Goal: Task Accomplishment & Management: Complete application form

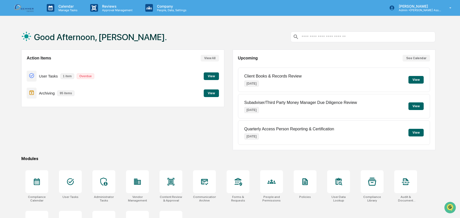
click at [209, 77] on button "View" at bounding box center [211, 76] width 15 height 8
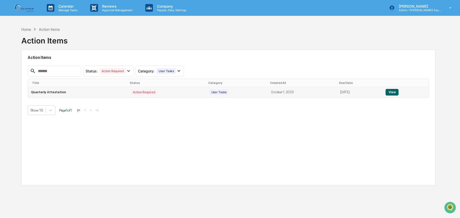
click at [394, 94] on button "View" at bounding box center [392, 92] width 13 height 7
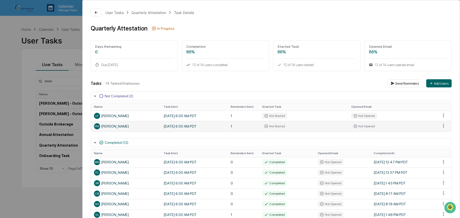
click at [114, 126] on div "PM Patti Mullin" at bounding box center [126, 126] width 64 height 6
click at [149, 12] on div "Quarterly Attestation" at bounding box center [148, 12] width 35 height 4
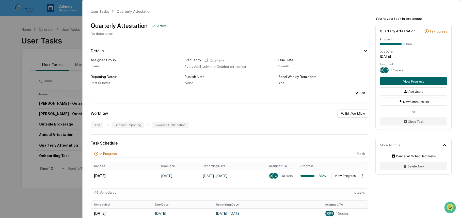
click at [68, 53] on div "User Tasks Quarterly Attestation Quarterly Attestation Active No description De…" at bounding box center [230, 109] width 460 height 218
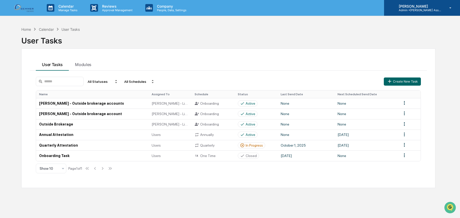
click at [435, 5] on p "[PERSON_NAME]" at bounding box center [418, 6] width 47 height 4
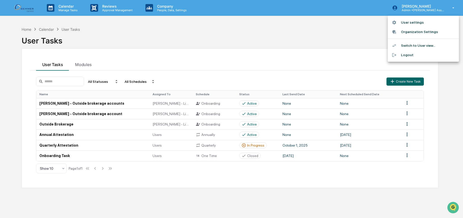
click at [407, 22] on li "User settings" at bounding box center [423, 22] width 71 height 9
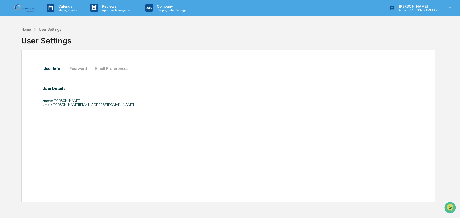
click at [24, 31] on div "Home" at bounding box center [26, 29] width 10 height 4
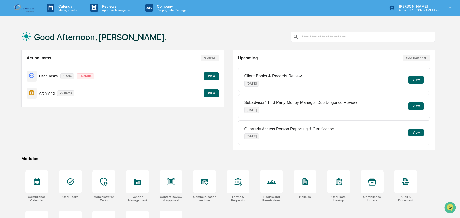
click at [207, 75] on button "View" at bounding box center [211, 76] width 15 height 8
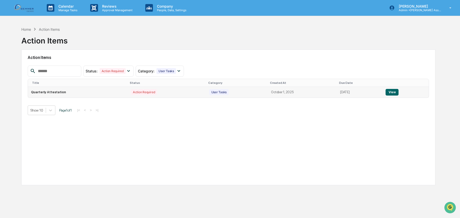
click at [393, 92] on button "View" at bounding box center [392, 92] width 13 height 7
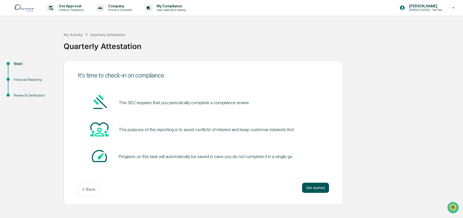
click at [313, 188] on button "Get started" at bounding box center [315, 188] width 27 height 10
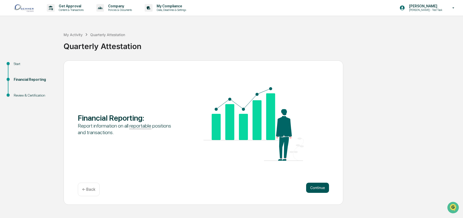
click at [321, 191] on button "Continue" at bounding box center [317, 188] width 23 height 10
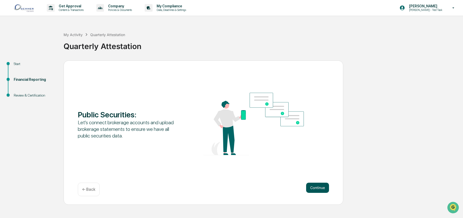
click at [319, 188] on button "Continue" at bounding box center [317, 188] width 23 height 10
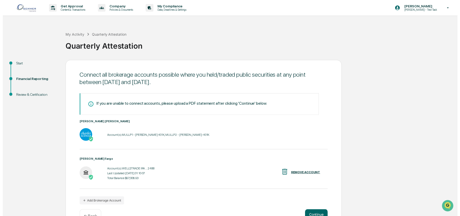
scroll to position [15, 0]
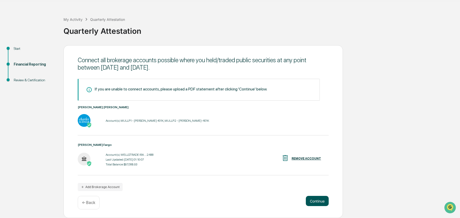
click at [315, 202] on button "Continue" at bounding box center [317, 201] width 23 height 10
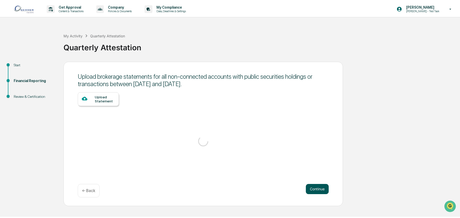
scroll to position [0, 0]
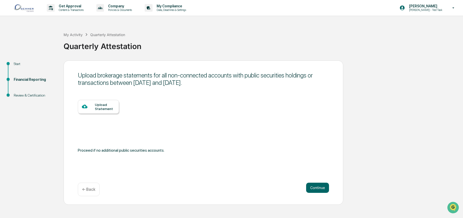
drag, startPoint x: 319, startPoint y: 188, endPoint x: 269, endPoint y: 157, distance: 59.0
click at [269, 157] on div "Upload brokerage statements for all non-connected accounts with public securiti…" at bounding box center [204, 132] width 280 height 144
click at [319, 188] on button "Continue" at bounding box center [317, 188] width 23 height 10
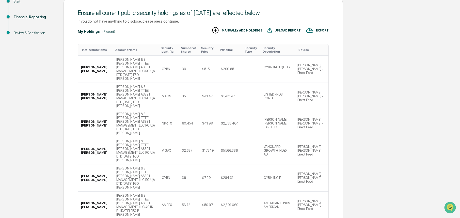
scroll to position [102, 0]
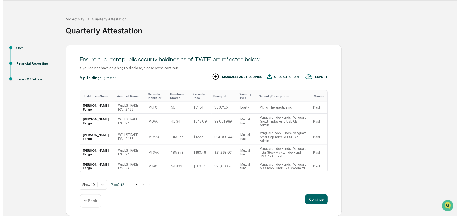
scroll to position [4, 0]
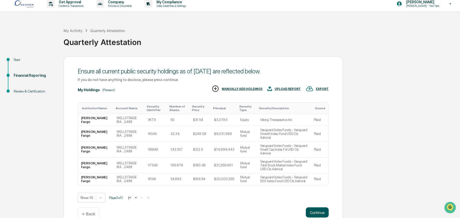
click at [317, 207] on button "Continue" at bounding box center [317, 212] width 23 height 10
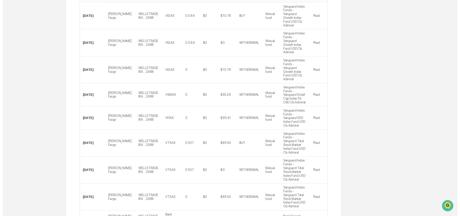
scroll to position [117, 0]
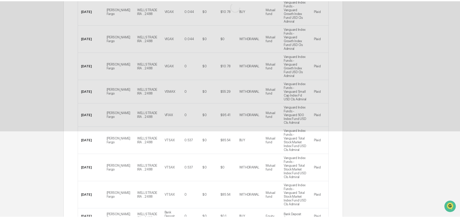
scroll to position [0, 0]
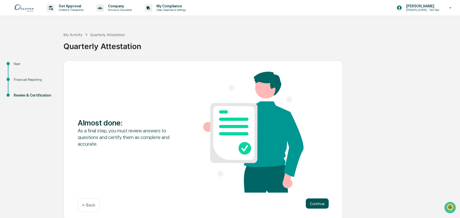
click at [312, 204] on button "Continue" at bounding box center [317, 204] width 23 height 10
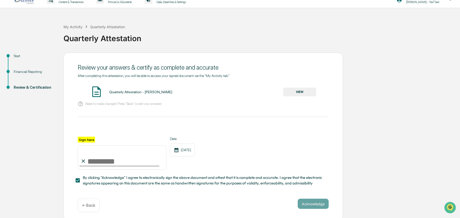
scroll to position [12, 0]
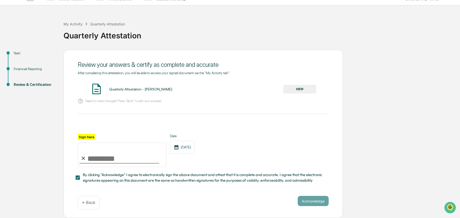
click at [103, 153] on input "Sign here" at bounding box center [122, 155] width 89 height 24
type input "**********"
click at [318, 199] on button "Acknowledge" at bounding box center [313, 201] width 31 height 10
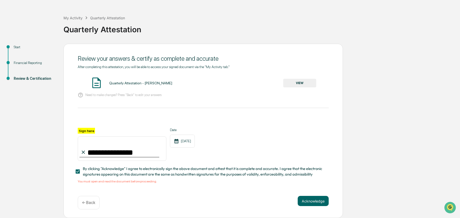
scroll to position [18, 0]
click at [296, 84] on button "VIEW" at bounding box center [299, 83] width 33 height 9
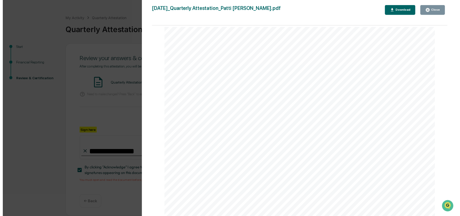
scroll to position [1322, 0]
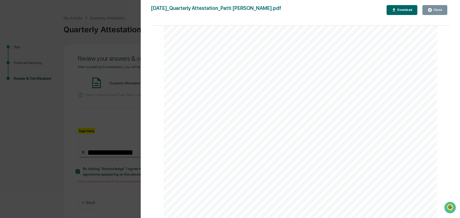
click at [432, 12] on icon "button" at bounding box center [430, 10] width 5 height 5
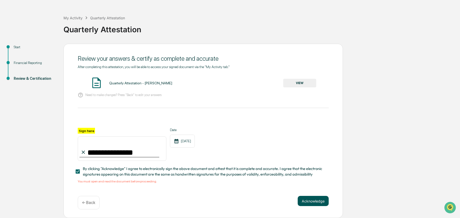
click at [321, 200] on button "Acknowledge" at bounding box center [313, 201] width 31 height 10
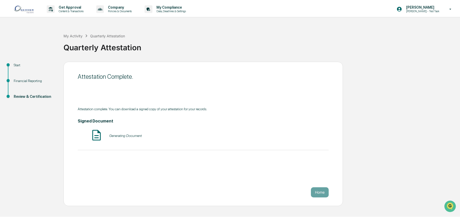
scroll to position [0, 0]
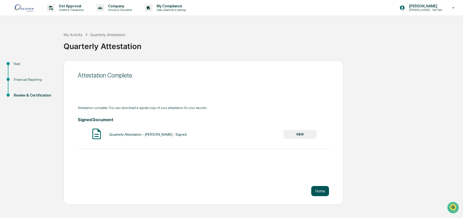
click at [323, 188] on button "Home" at bounding box center [320, 191] width 18 height 10
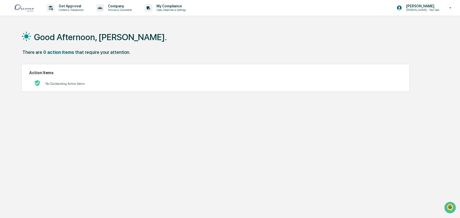
click at [26, 9] on img at bounding box center [24, 8] width 24 height 10
click at [180, 10] on p "Data, Deadlines & Settings" at bounding box center [171, 10] width 36 height 4
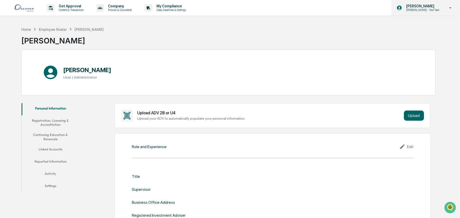
click at [433, 8] on p "[PERSON_NAME]" at bounding box center [422, 6] width 40 height 4
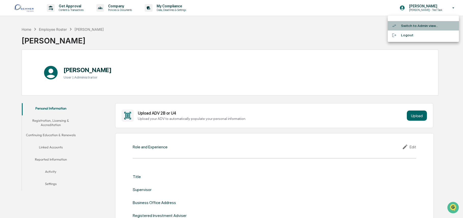
click at [411, 26] on li "Switch to Admin view..." at bounding box center [423, 25] width 71 height 9
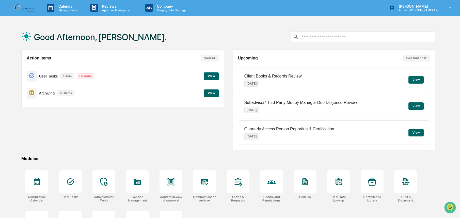
click at [212, 92] on button "View" at bounding box center [211, 93] width 15 height 8
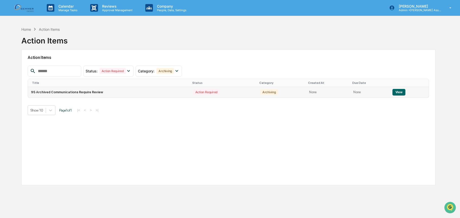
click at [398, 94] on button "View" at bounding box center [399, 92] width 13 height 7
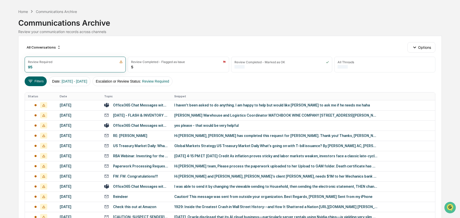
scroll to position [25, 0]
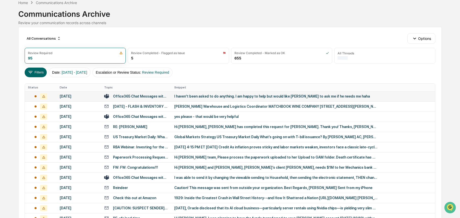
click at [220, 94] on div "I haven't been asked to do anything. I am happy to help but would like [PERSON_…" at bounding box center [275, 96] width 203 height 4
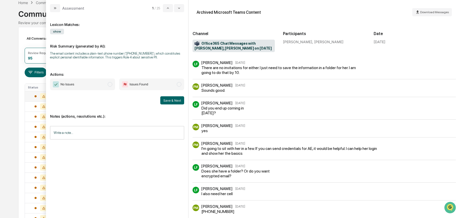
click at [112, 82] on span "No Issues" at bounding box center [82, 85] width 65 height 12
click at [166, 96] on div "No Issues Issues Found Save & Next" at bounding box center [117, 92] width 134 height 26
click at [165, 100] on button "Save & Next" at bounding box center [172, 100] width 24 height 8
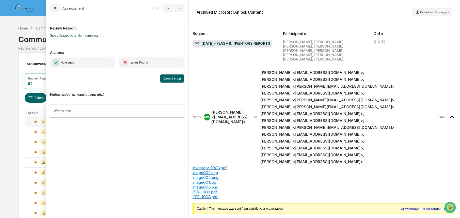
click at [109, 63] on span "modal" at bounding box center [110, 62] width 5 height 5
click at [171, 79] on button "Save & Next" at bounding box center [172, 78] width 24 height 8
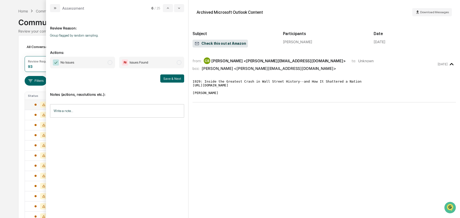
scroll to position [25, 0]
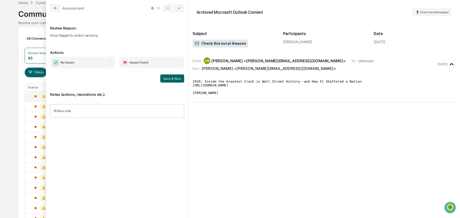
click at [109, 65] on span "modal" at bounding box center [110, 62] width 5 height 5
click at [175, 78] on button "Save & Next" at bounding box center [172, 78] width 24 height 8
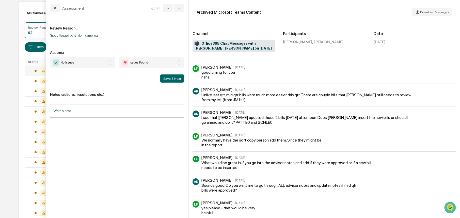
scroll to position [171, 0]
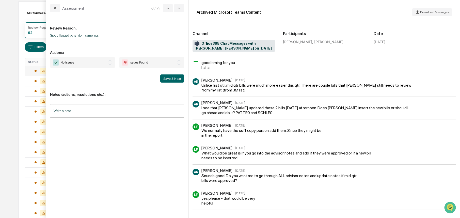
click at [110, 63] on span "modal" at bounding box center [110, 62] width 5 height 5
click at [172, 79] on button "Save & Next" at bounding box center [172, 78] width 24 height 8
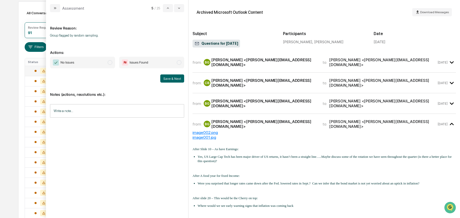
click at [243, 83] on div "[PERSON_NAME] <[PERSON_NAME][EMAIL_ADDRESS][DOMAIN_NAME]>" at bounding box center [263, 83] width 105 height 10
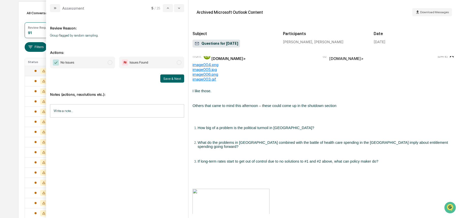
scroll to position [76, 0]
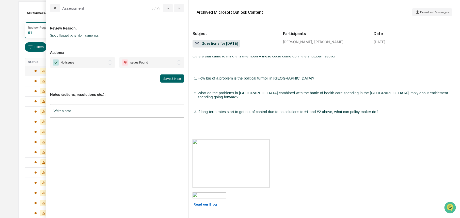
click at [107, 62] on span "No Issues" at bounding box center [82, 63] width 65 height 12
click at [170, 80] on button "Save & Next" at bounding box center [172, 78] width 24 height 8
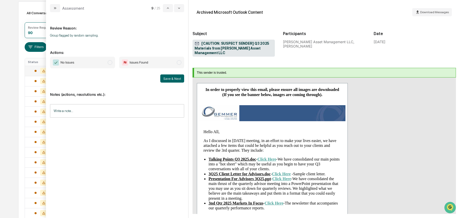
scroll to position [25, 0]
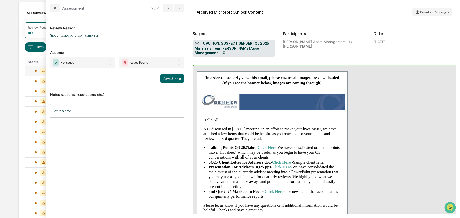
click at [111, 62] on span "modal" at bounding box center [110, 62] width 5 height 5
click at [172, 78] on button "Save & Next" at bounding box center [172, 78] width 24 height 8
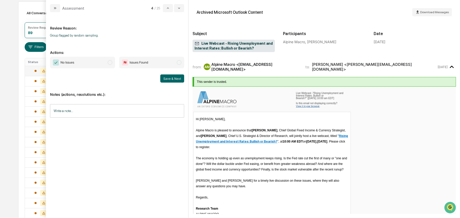
click at [112, 63] on span "modal" at bounding box center [110, 62] width 5 height 5
click at [171, 78] on button "Save & Next" at bounding box center [172, 78] width 24 height 8
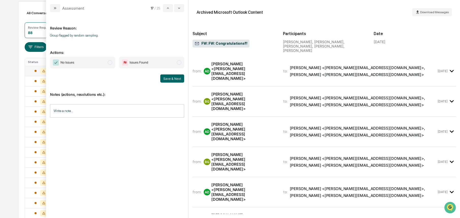
click at [274, 72] on div "from: AD [PERSON_NAME] <[PERSON_NAME][EMAIL_ADDRESS][DOMAIN_NAME]> to: [PERSON_…" at bounding box center [325, 73] width 264 height 26
click at [237, 92] on div "[PERSON_NAME] <[PERSON_NAME][EMAIL_ADDRESS][DOMAIN_NAME]>" at bounding box center [244, 101] width 66 height 19
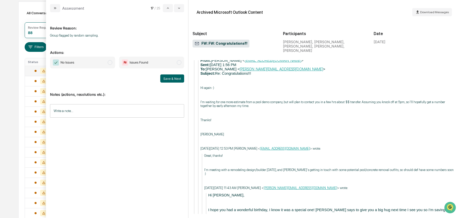
scroll to position [585, 0]
